Goal: Information Seeking & Learning: Learn about a topic

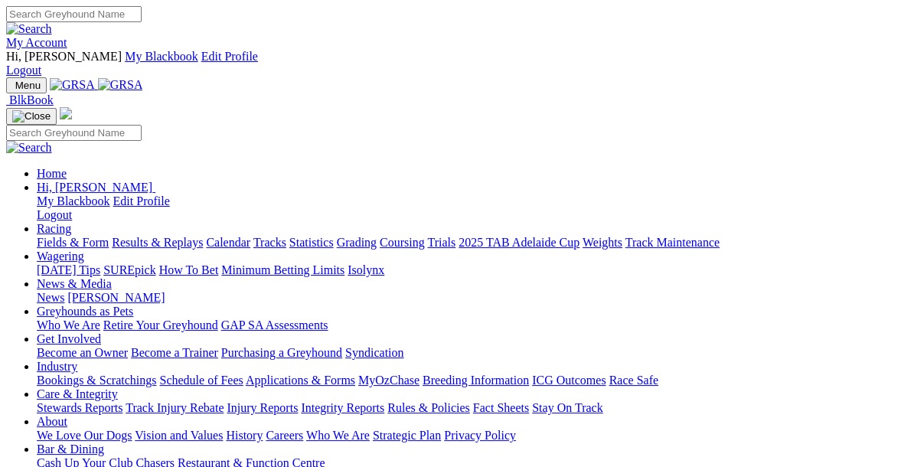
click at [71, 222] on link "Racing" at bounding box center [54, 228] width 34 height 13
click at [80, 236] on link "Fields & Form" at bounding box center [73, 242] width 72 height 13
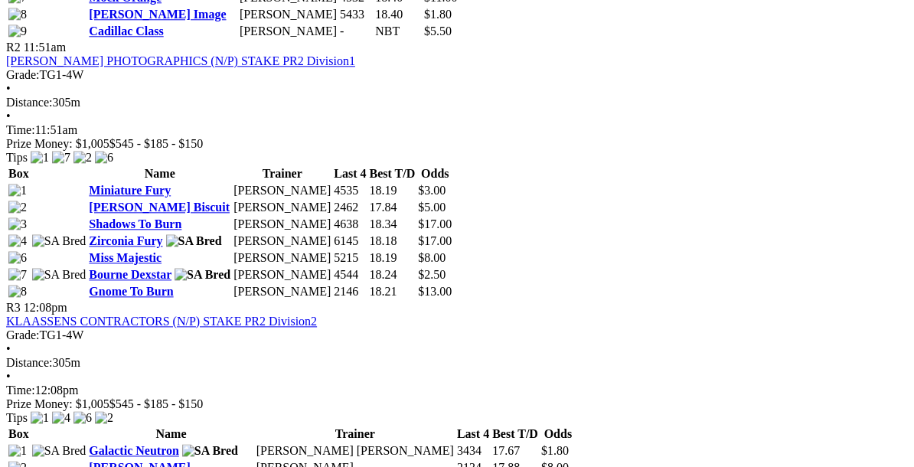
scroll to position [1093, 0]
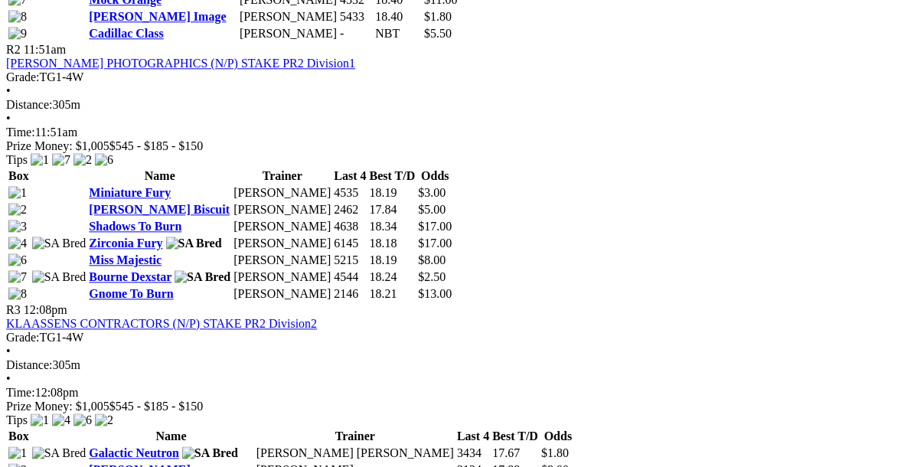
scroll to position [1086, 0]
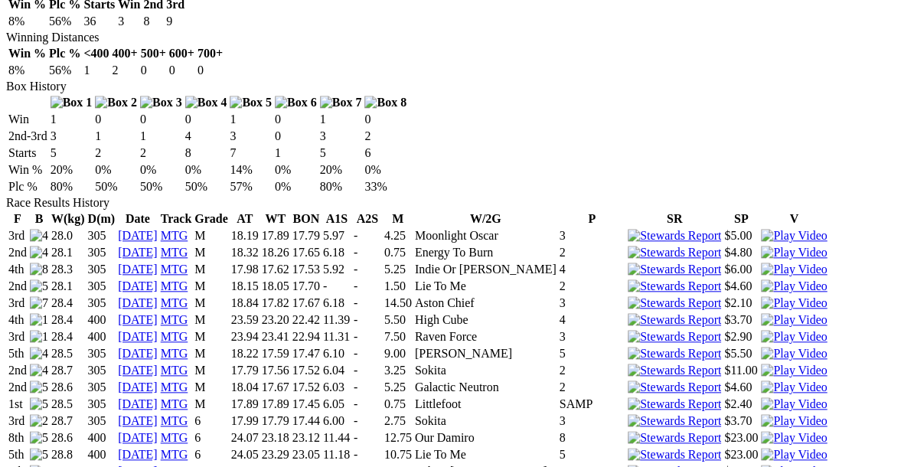
scroll to position [984, 0]
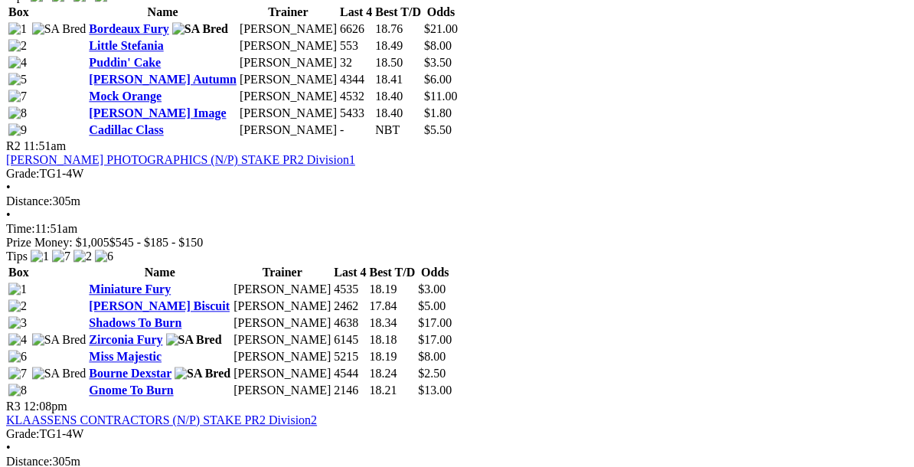
scroll to position [991, 0]
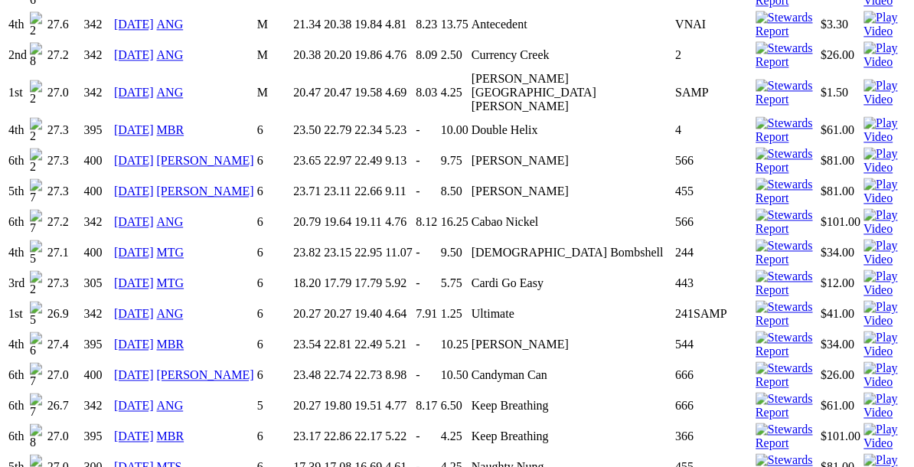
scroll to position [1370, 0]
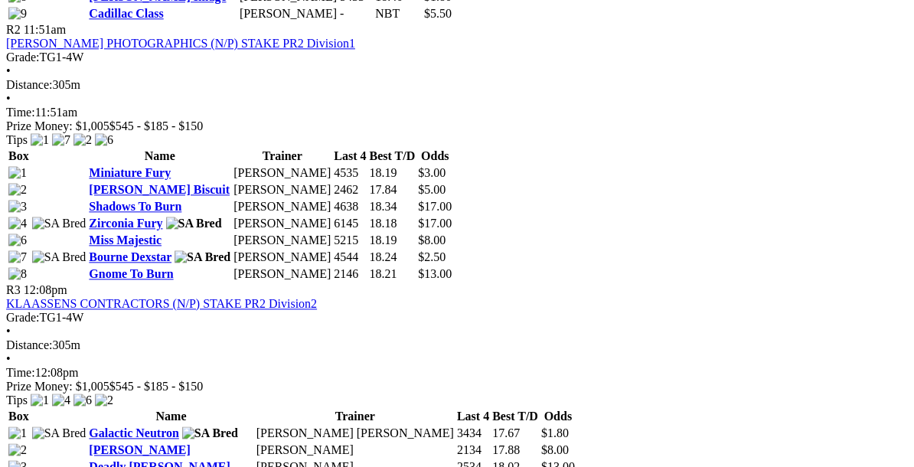
scroll to position [1117, 0]
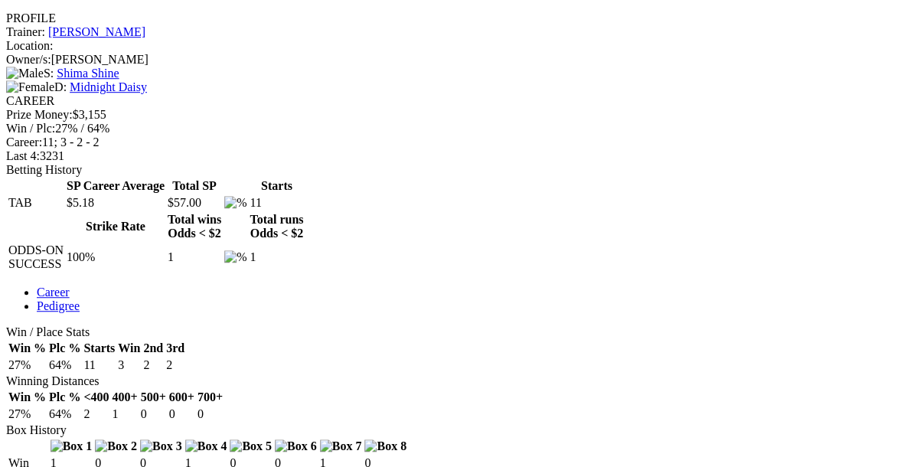
scroll to position [652, 0]
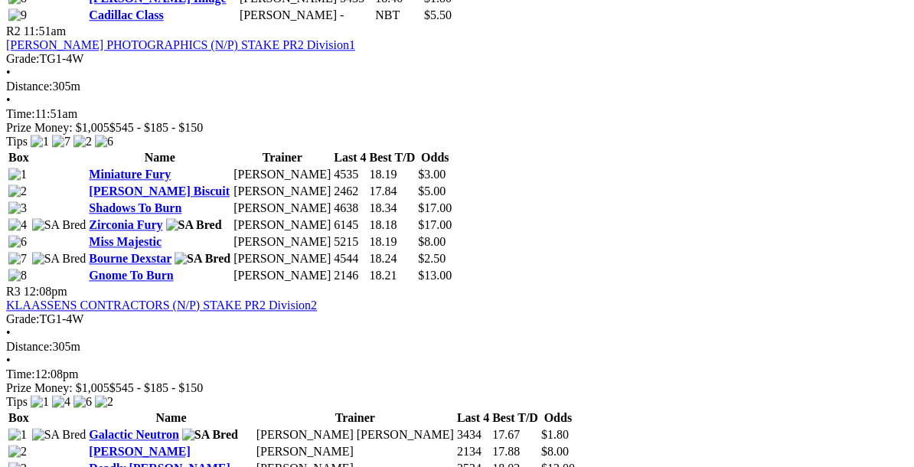
scroll to position [1104, 0]
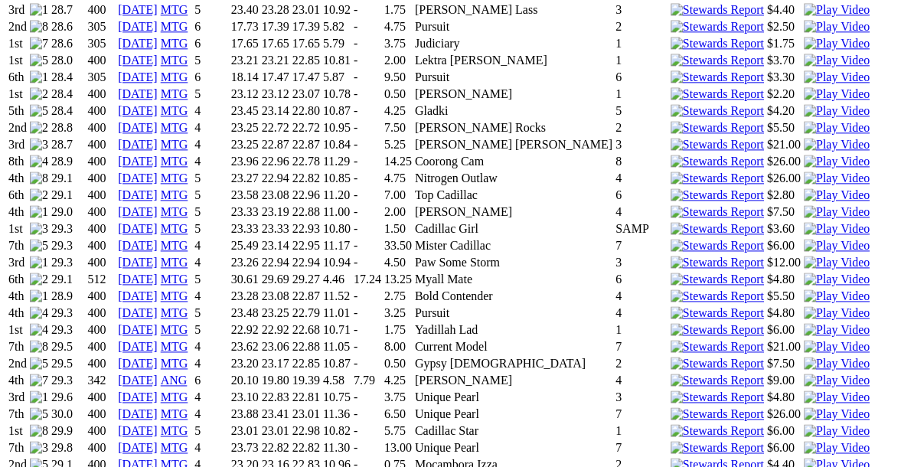
scroll to position [1322, 0]
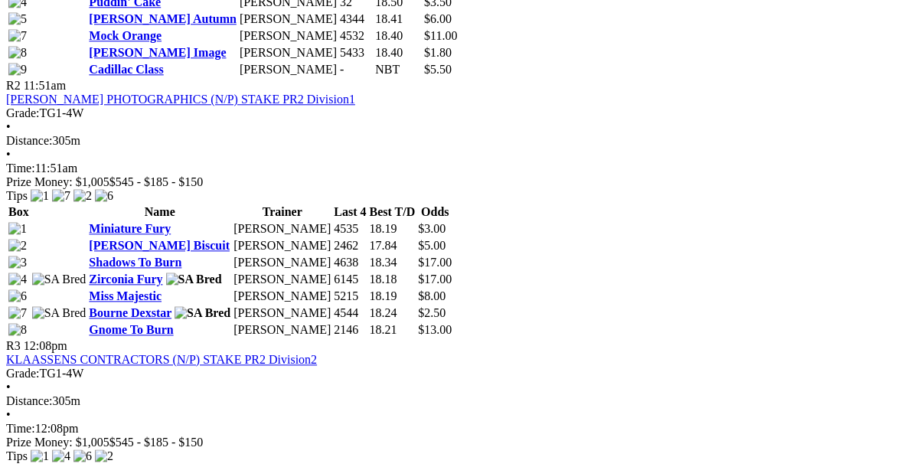
scroll to position [1081, 0]
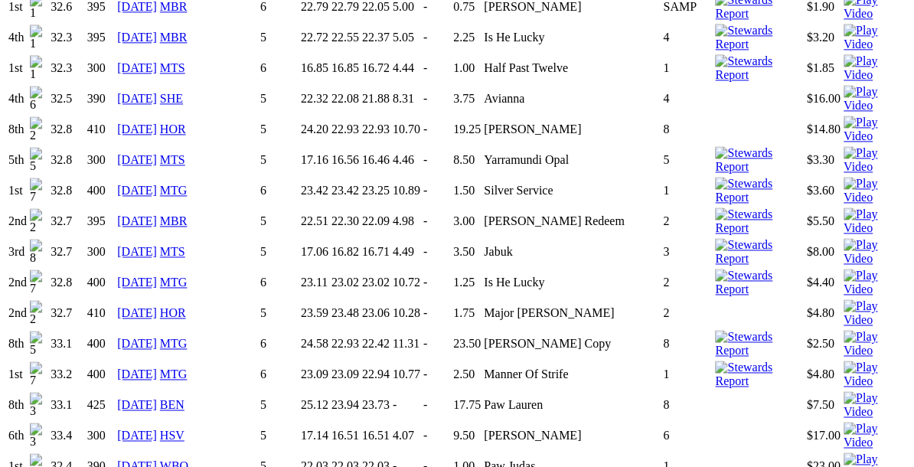
scroll to position [1352, 0]
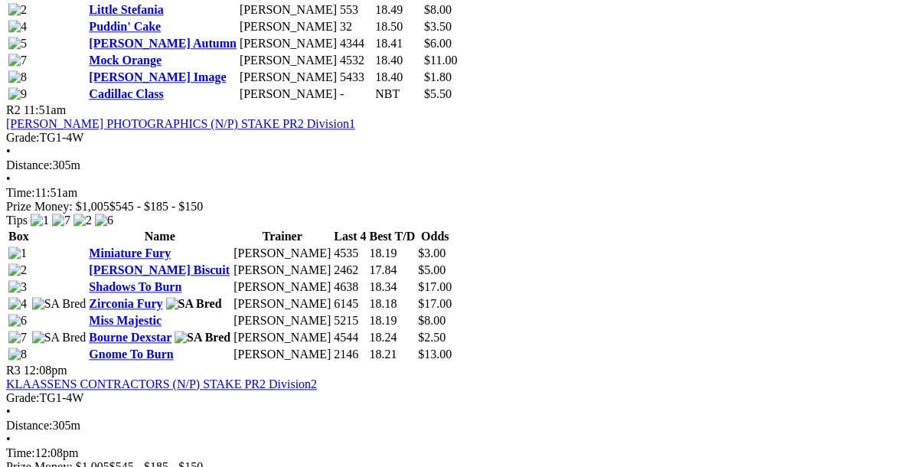
scroll to position [1037, 0]
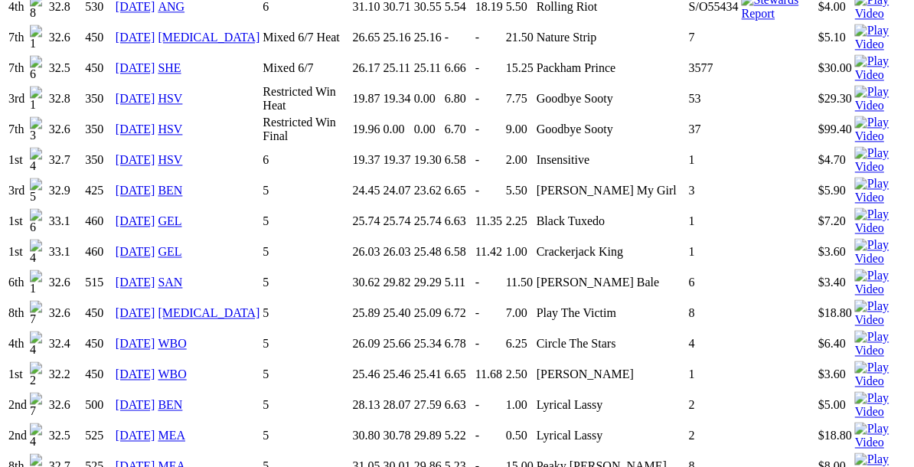
scroll to position [1414, 0]
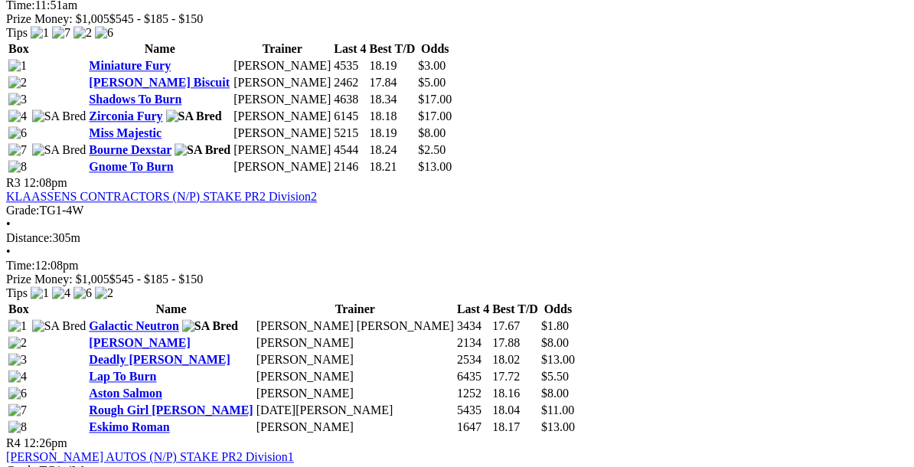
scroll to position [1211, 2]
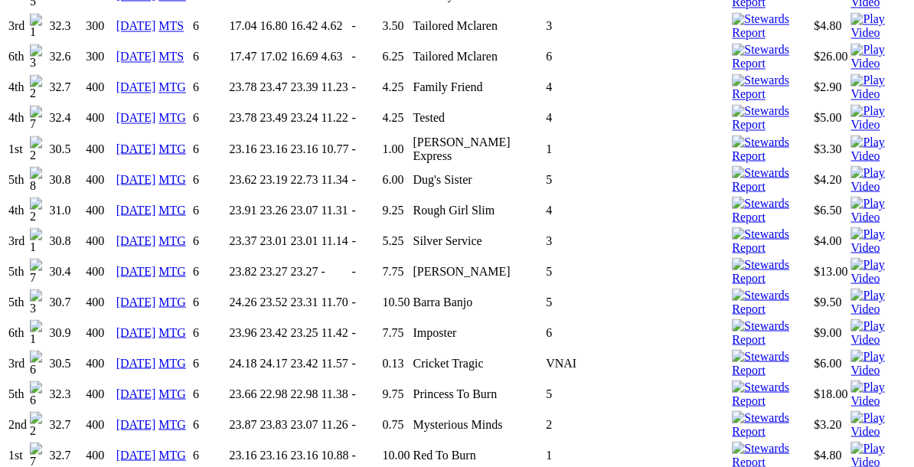
scroll to position [1763, 0]
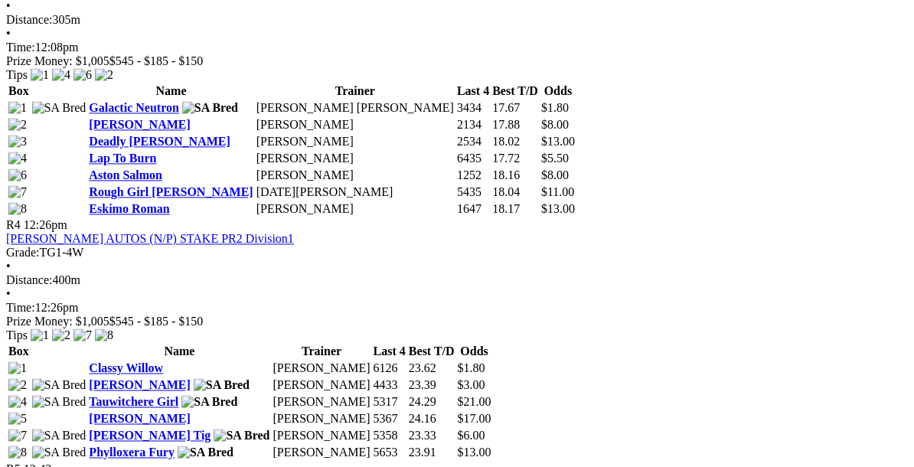
scroll to position [1429, 0]
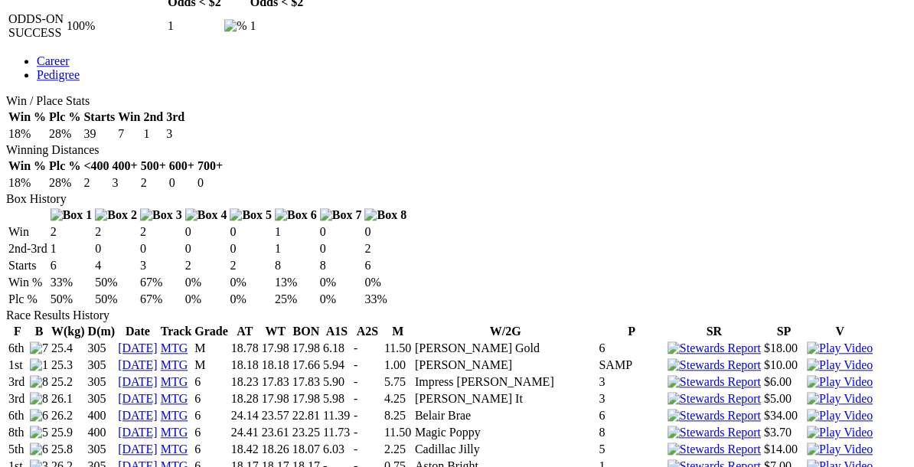
scroll to position [884, 0]
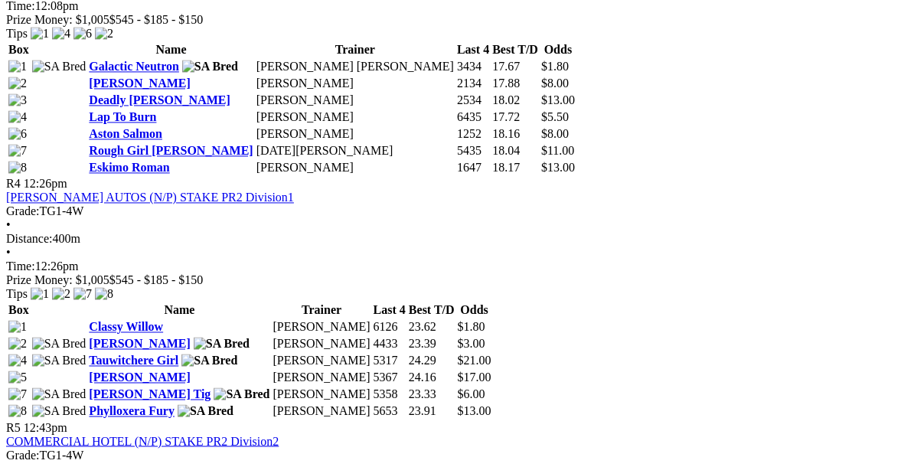
scroll to position [1474, 0]
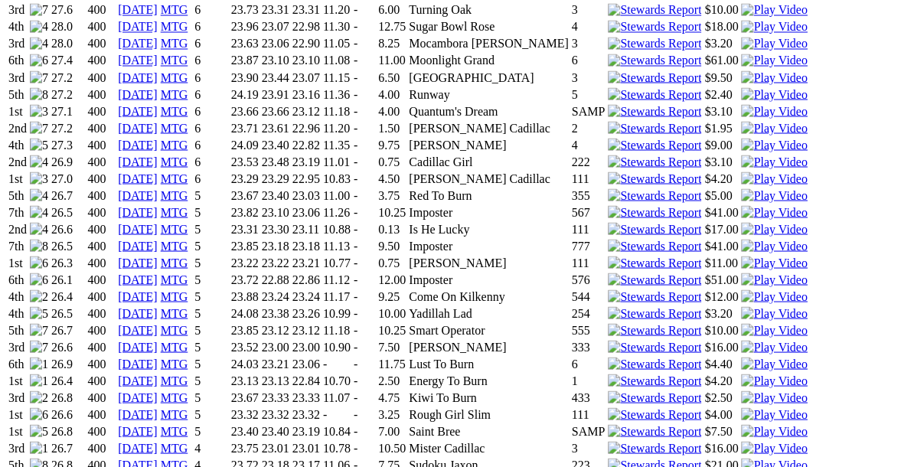
scroll to position [1827, 0]
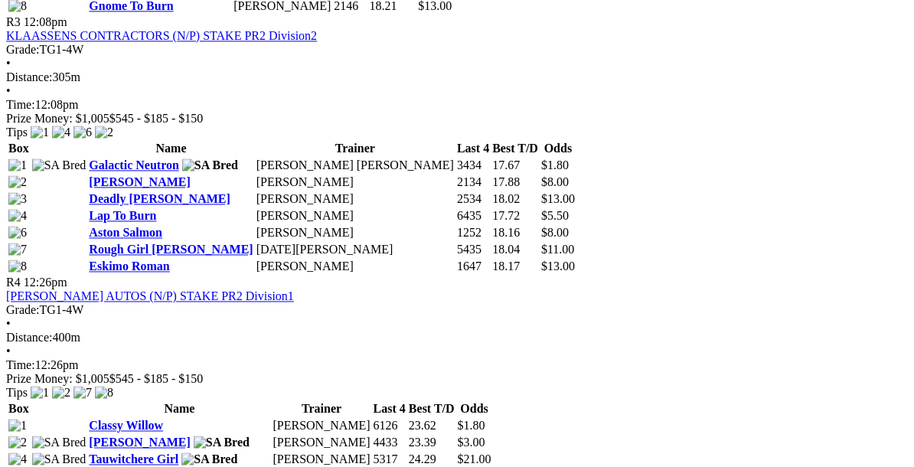
scroll to position [1393, 0]
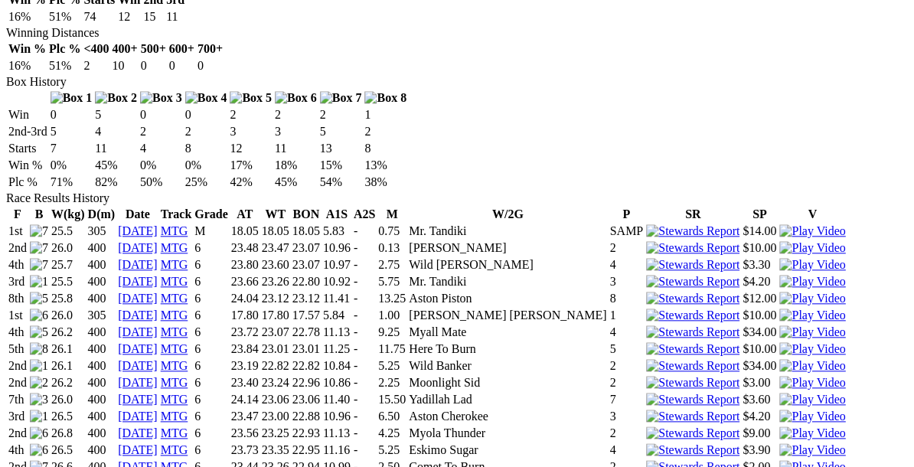
scroll to position [1007, 0]
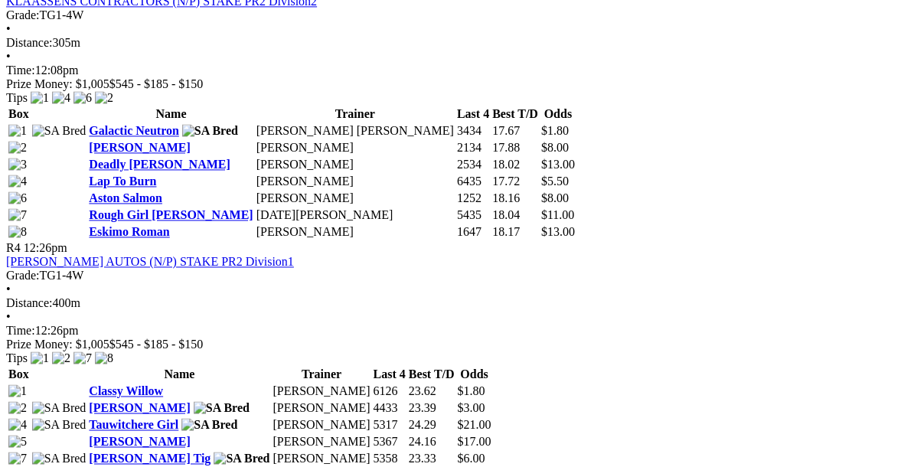
scroll to position [1406, 0]
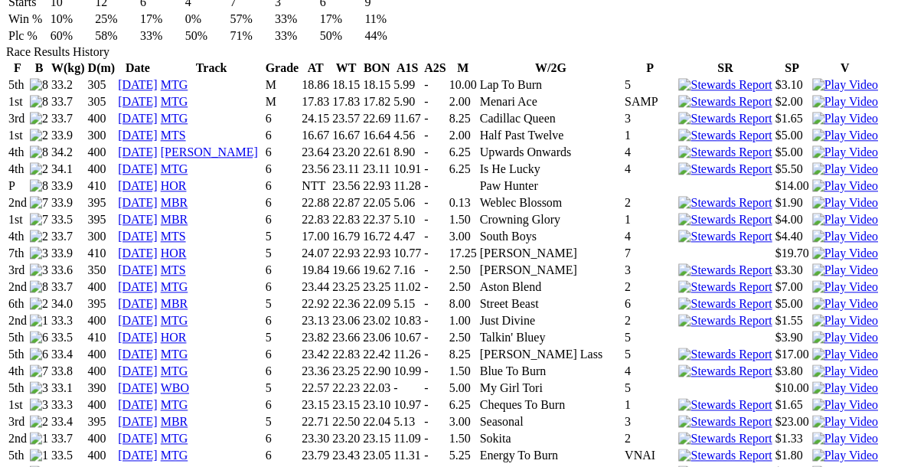
scroll to position [1144, 0]
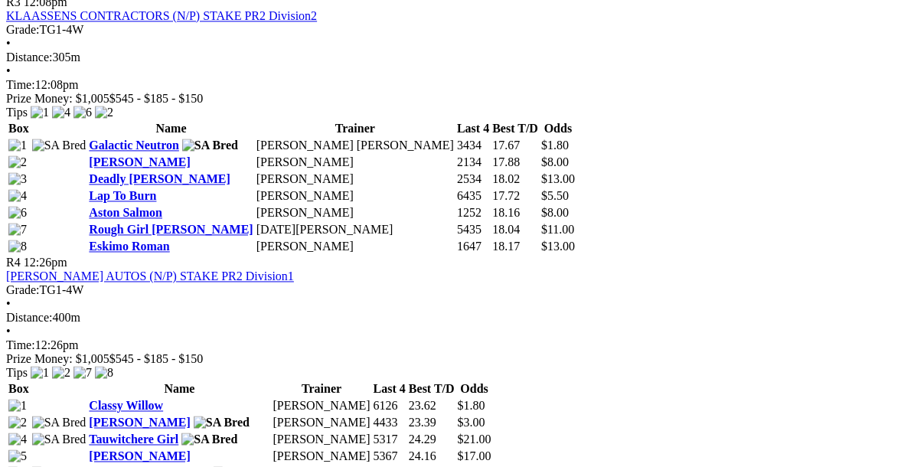
scroll to position [1390, 0]
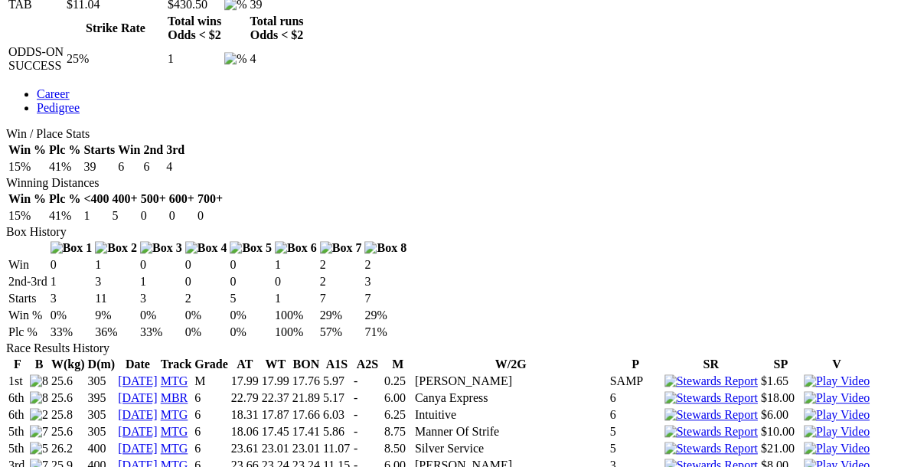
scroll to position [851, 0]
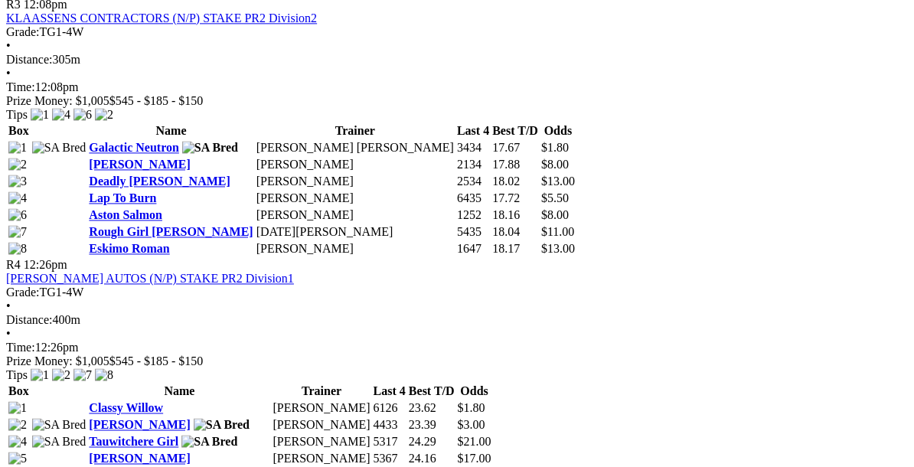
scroll to position [1424, 0]
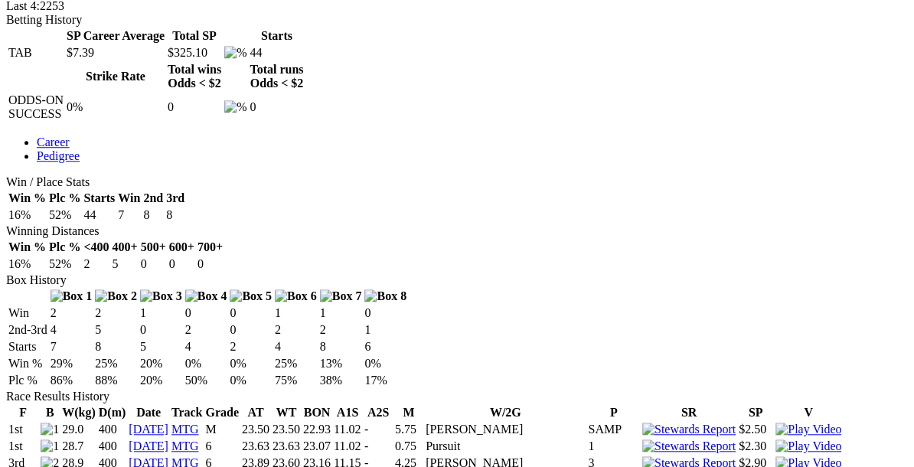
scroll to position [802, 0]
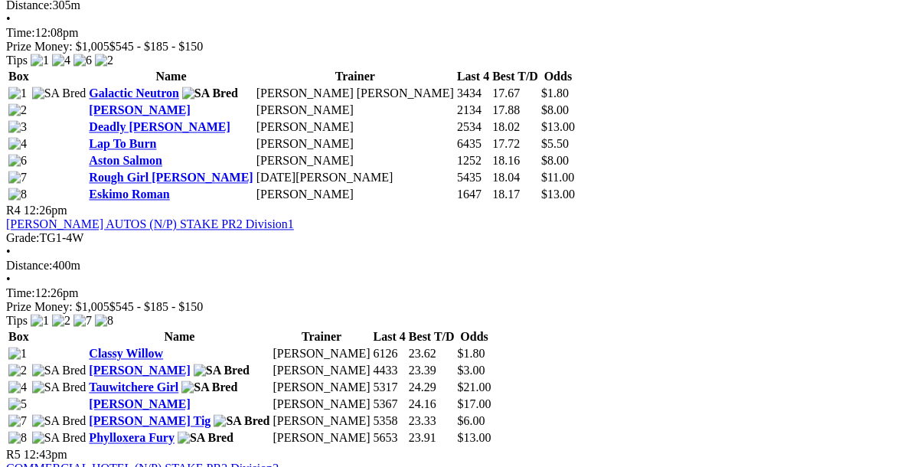
scroll to position [1454, 0]
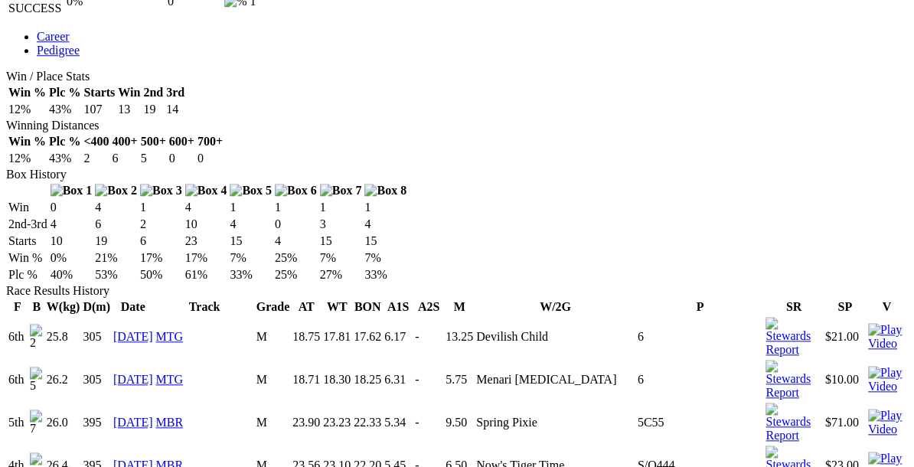
scroll to position [908, 0]
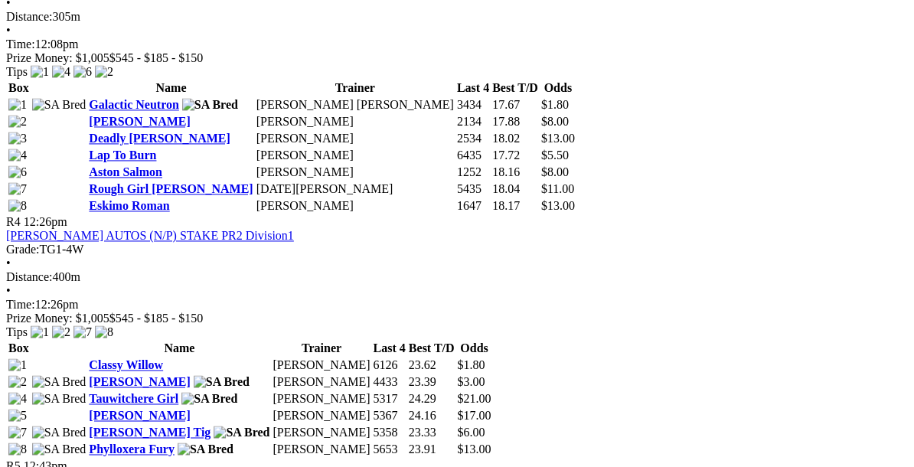
scroll to position [1427, 0]
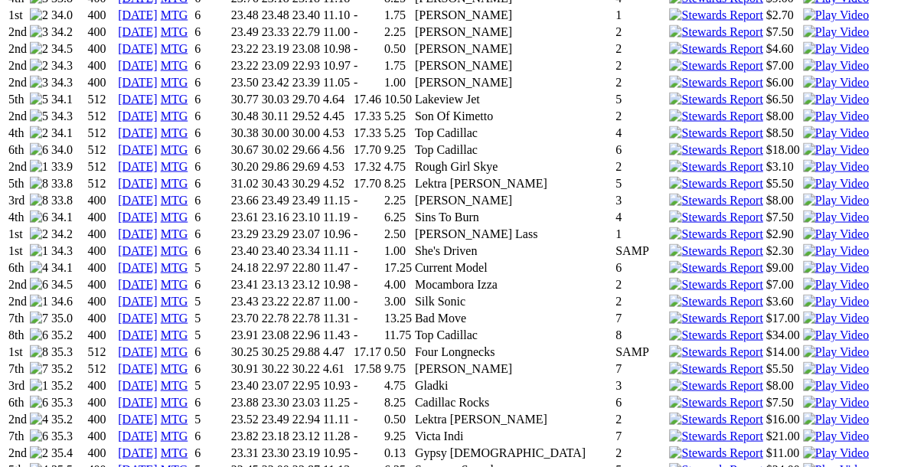
scroll to position [1923, 0]
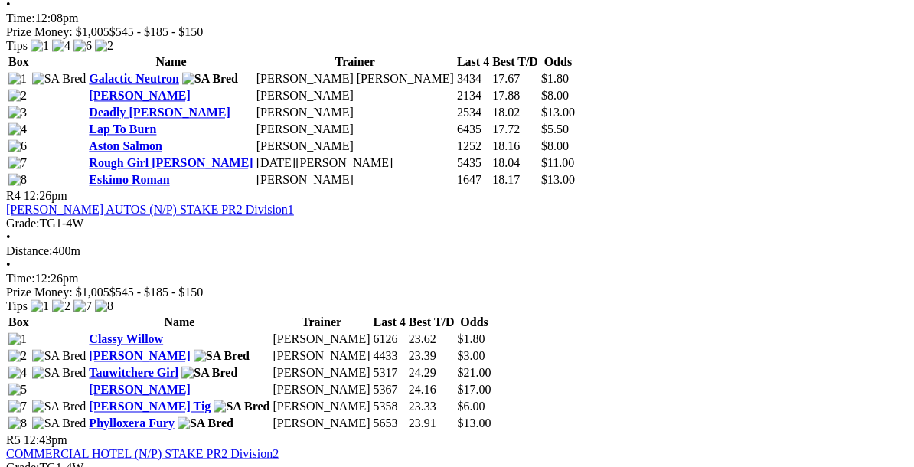
scroll to position [1460, 0]
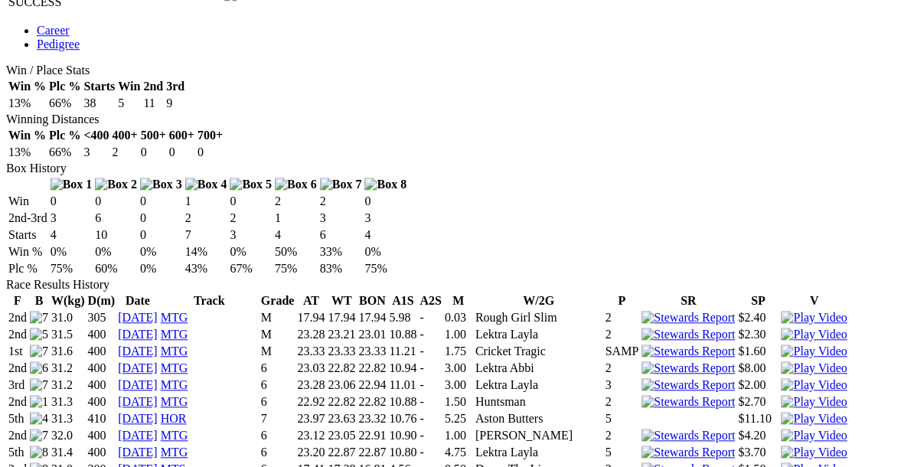
scroll to position [912, 0]
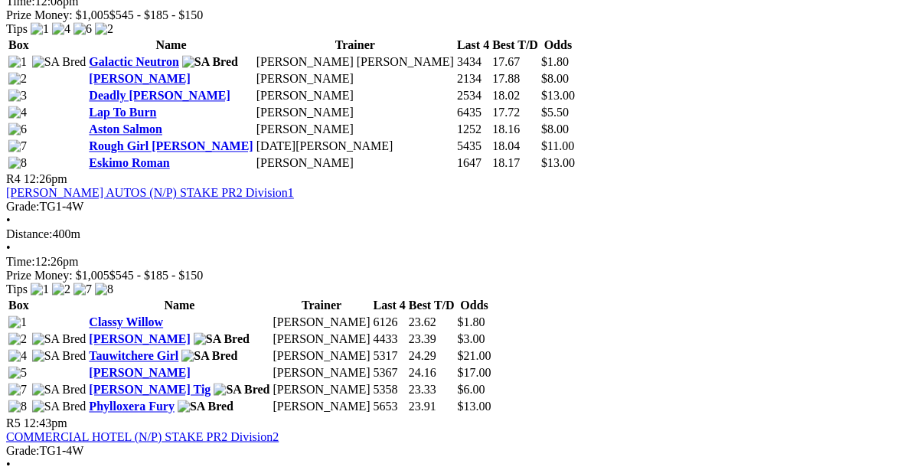
scroll to position [1478, 0]
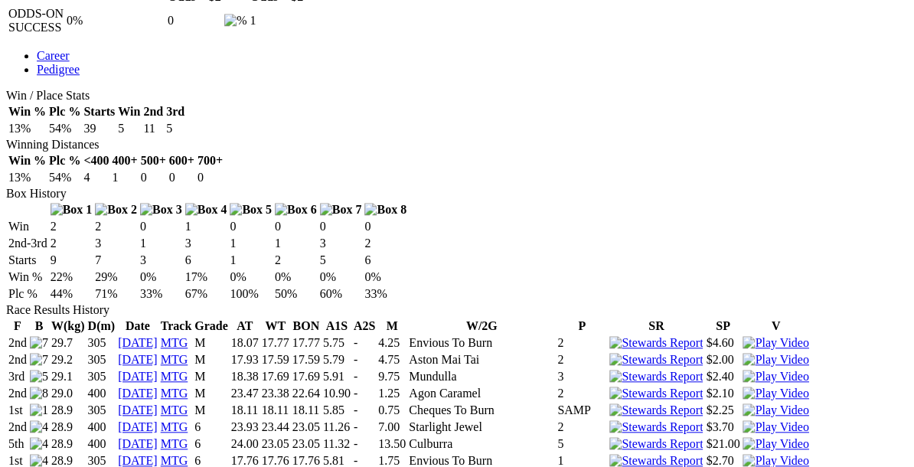
scroll to position [887, 0]
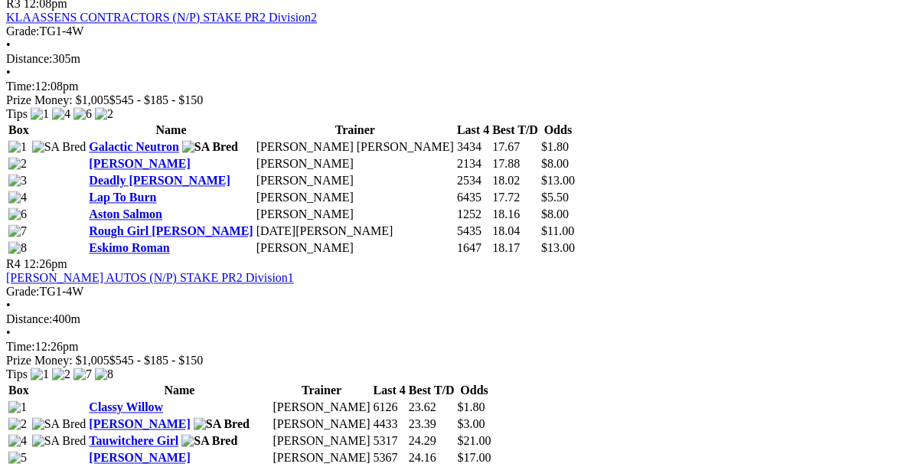
scroll to position [1432, 0]
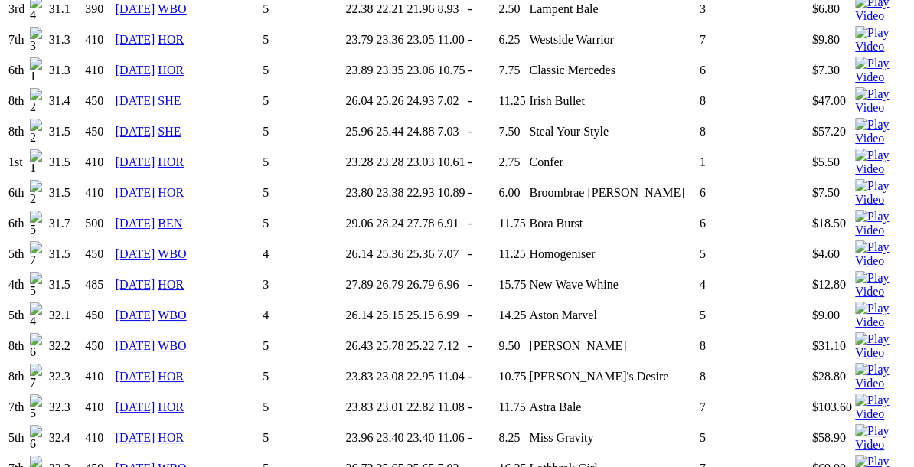
scroll to position [3987, 0]
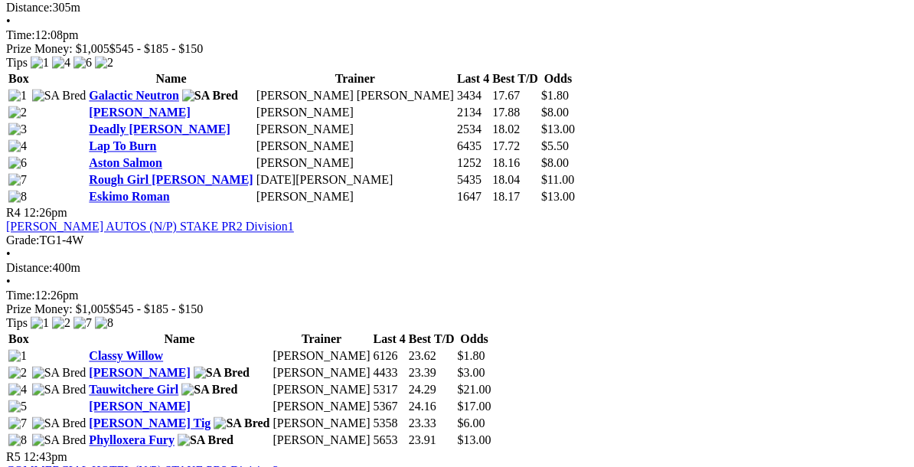
scroll to position [1444, 0]
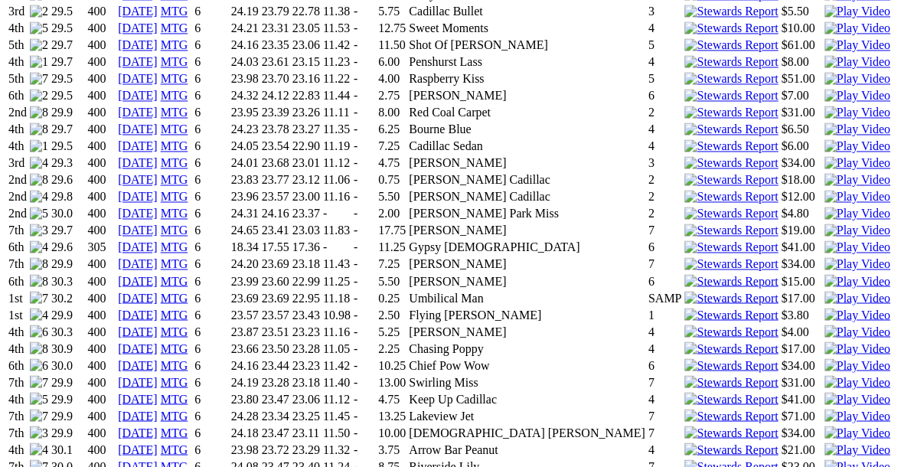
scroll to position [1628, 0]
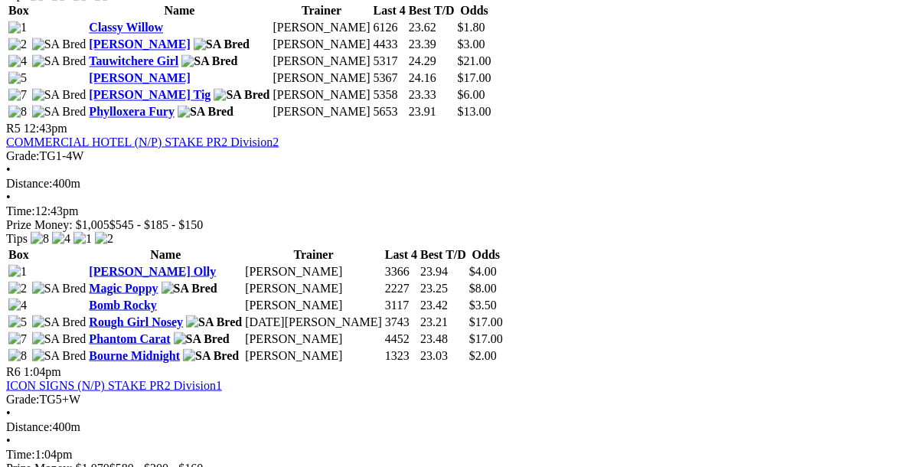
scroll to position [1778, 0]
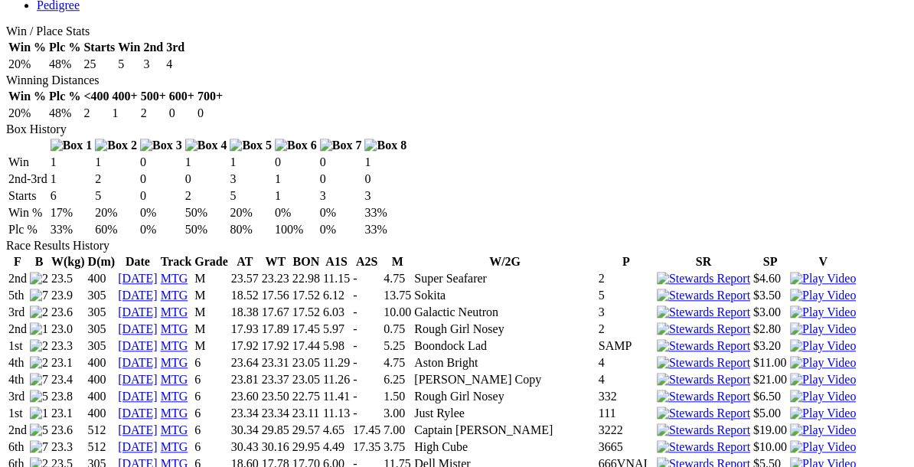
scroll to position [952, 0]
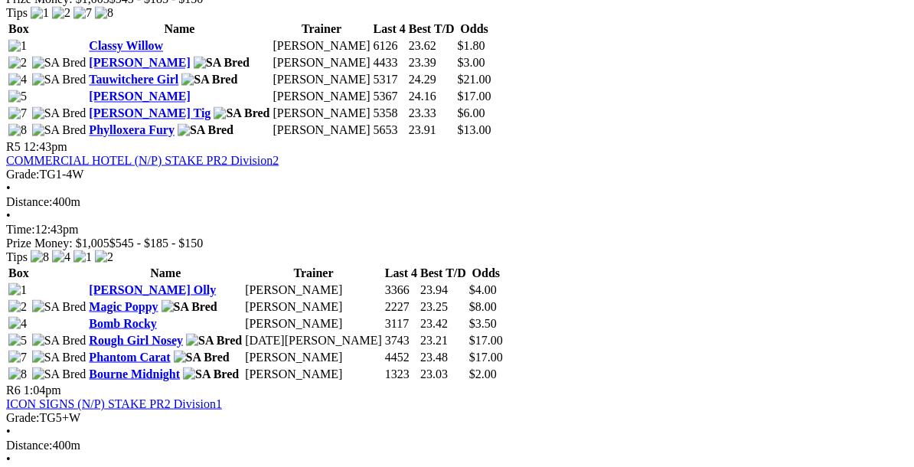
scroll to position [1757, 0]
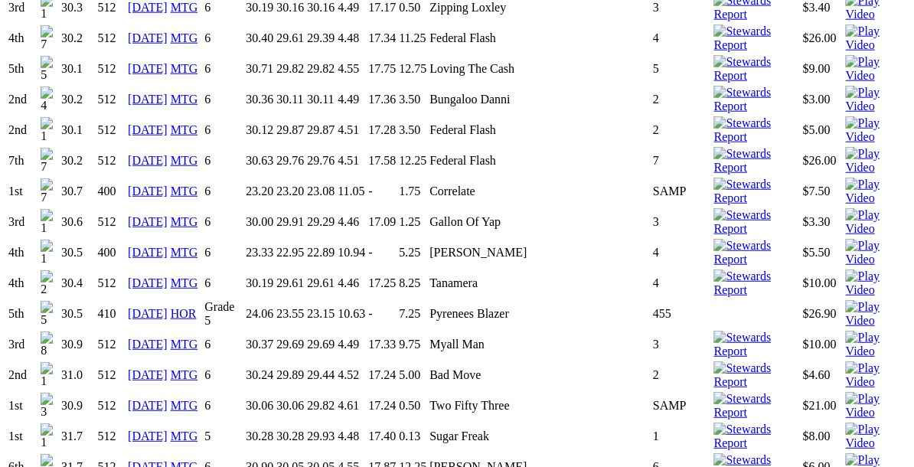
scroll to position [2607, 0]
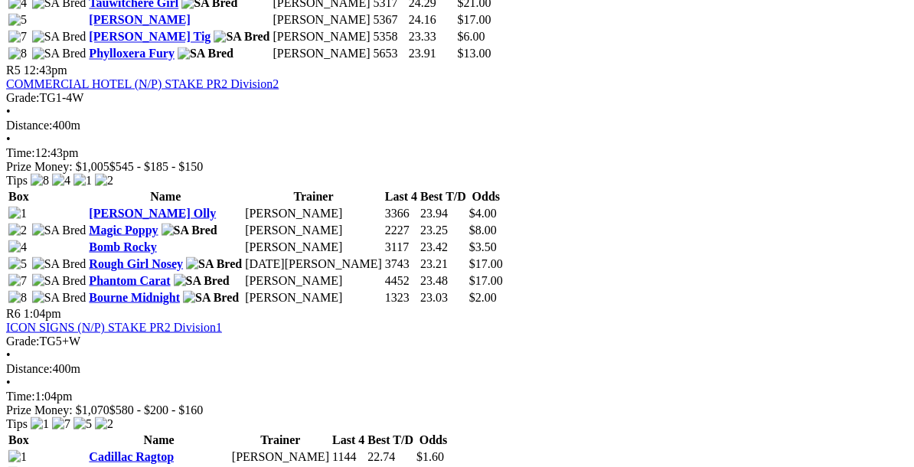
scroll to position [1837, 0]
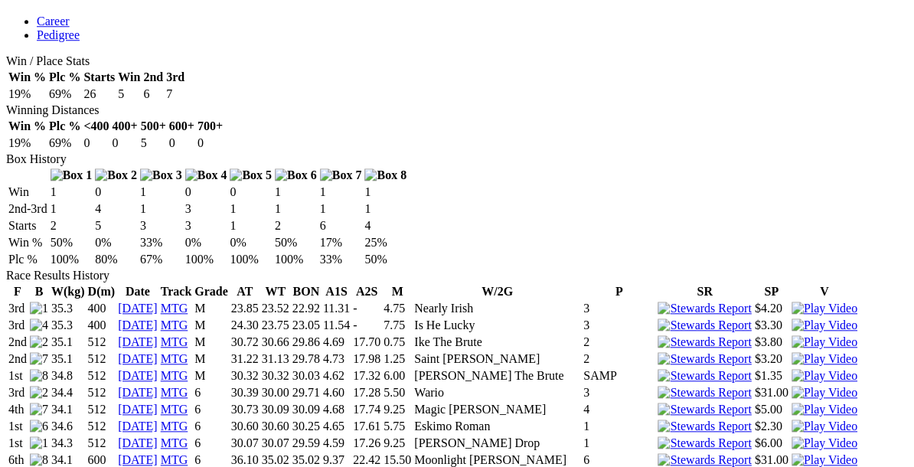
scroll to position [919, 0]
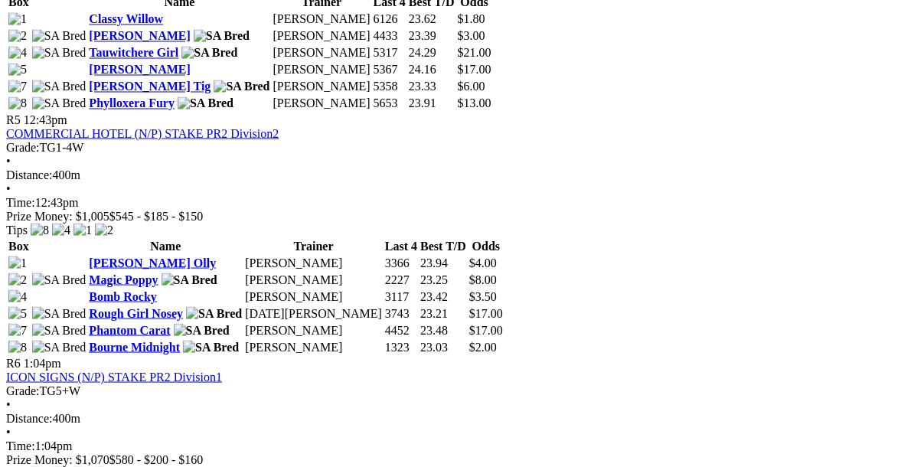
scroll to position [1782, 0]
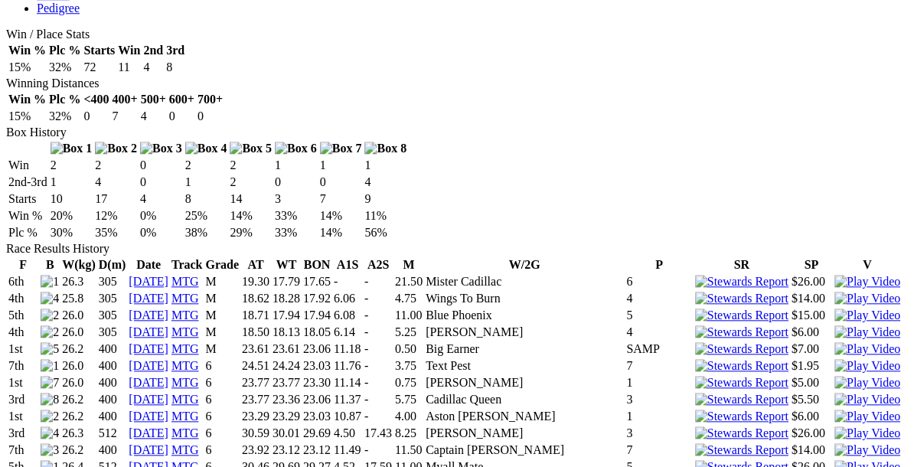
scroll to position [952, 0]
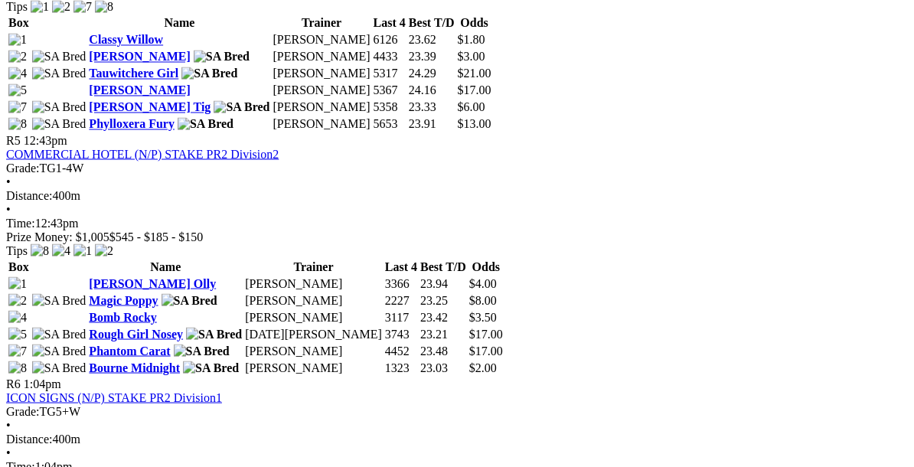
scroll to position [1762, 0]
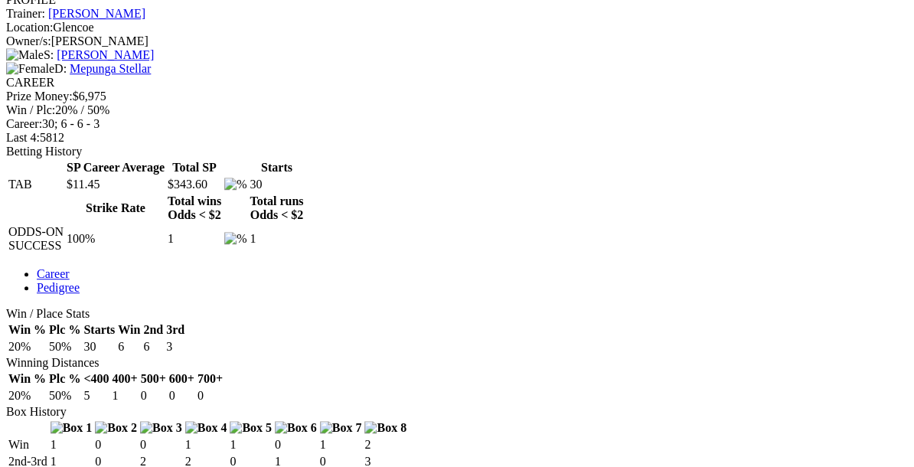
scroll to position [668, 0]
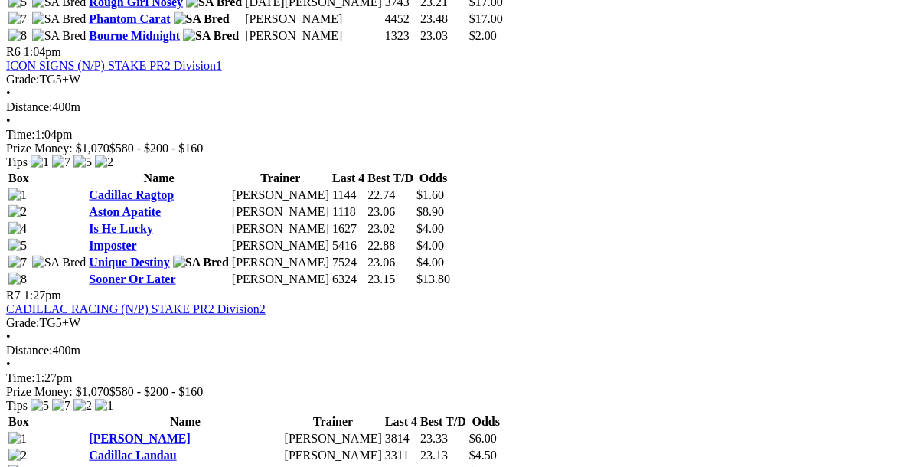
scroll to position [2092, 0]
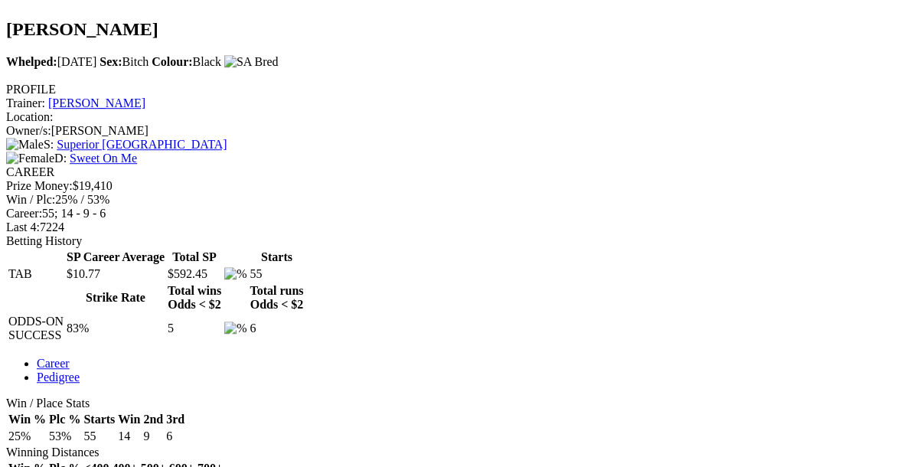
scroll to position [579, 0]
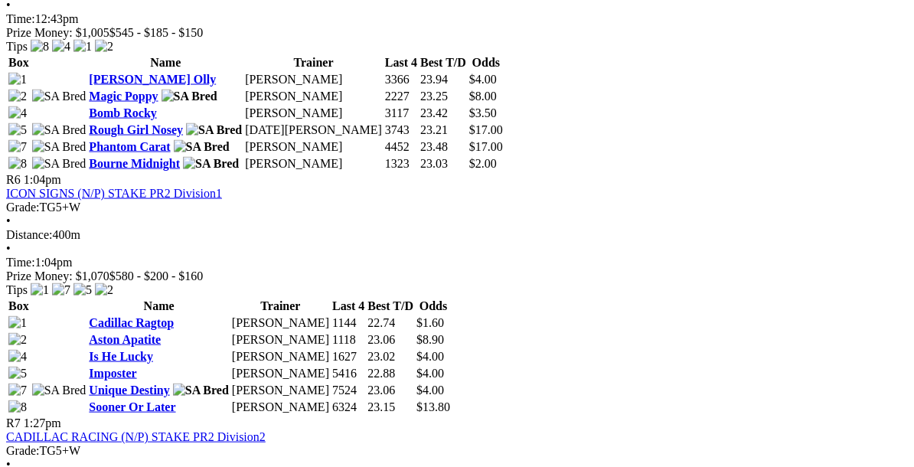
scroll to position [1963, 0]
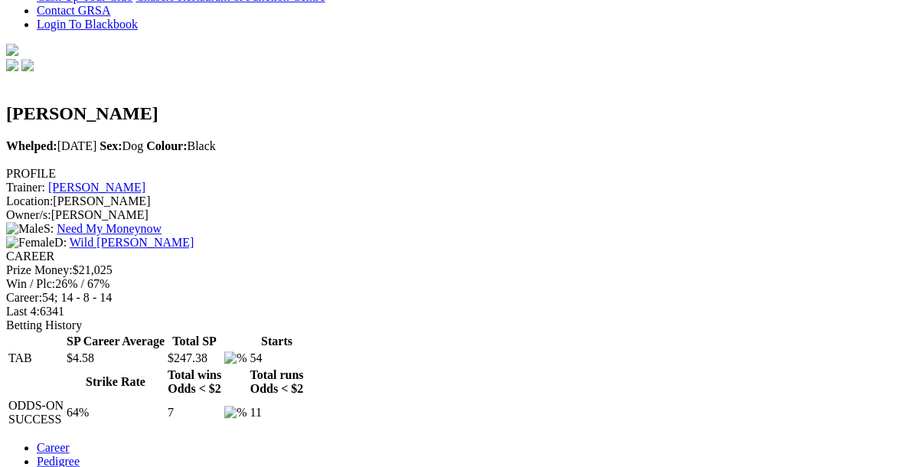
scroll to position [498, 0]
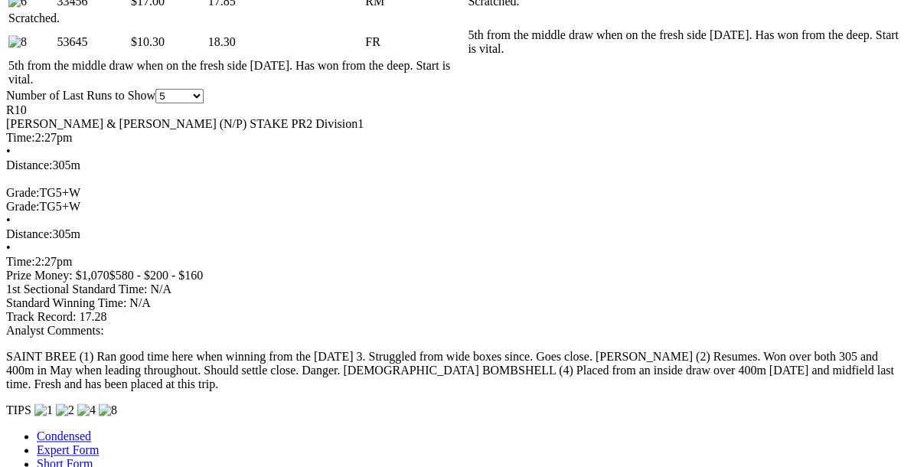
scroll to position [1092, 0]
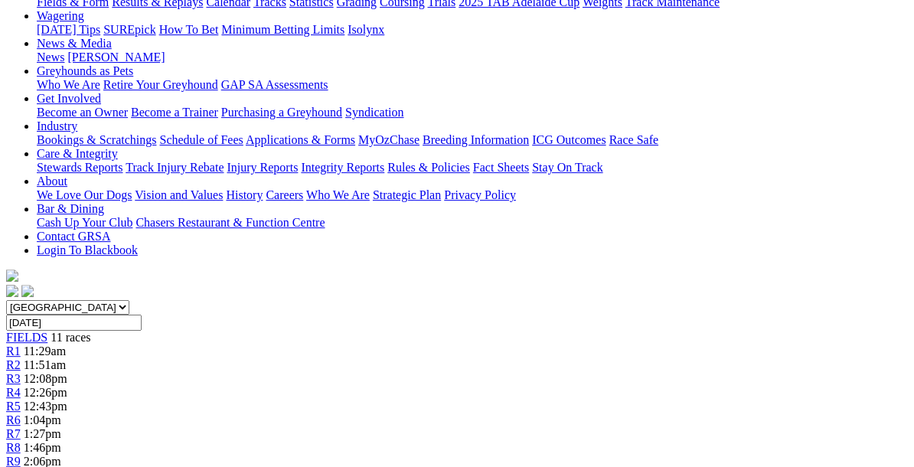
scroll to position [0, 0]
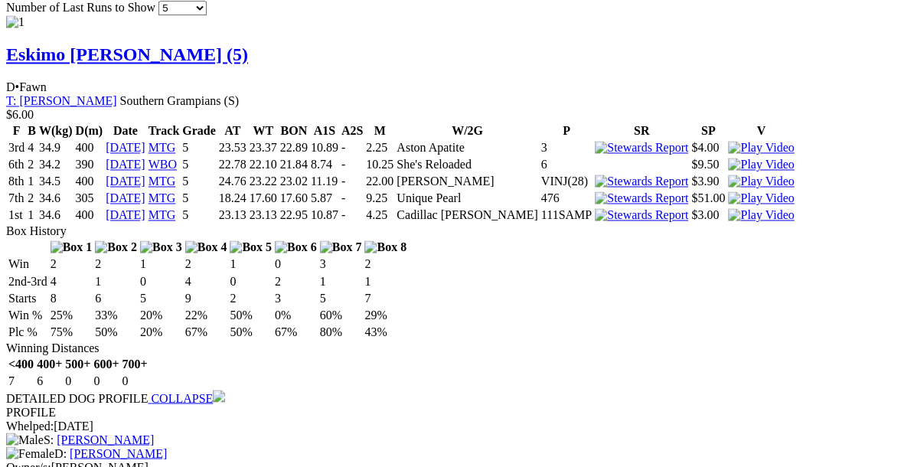
scroll to position [1615, 0]
